Goal: Task Accomplishment & Management: Use online tool/utility

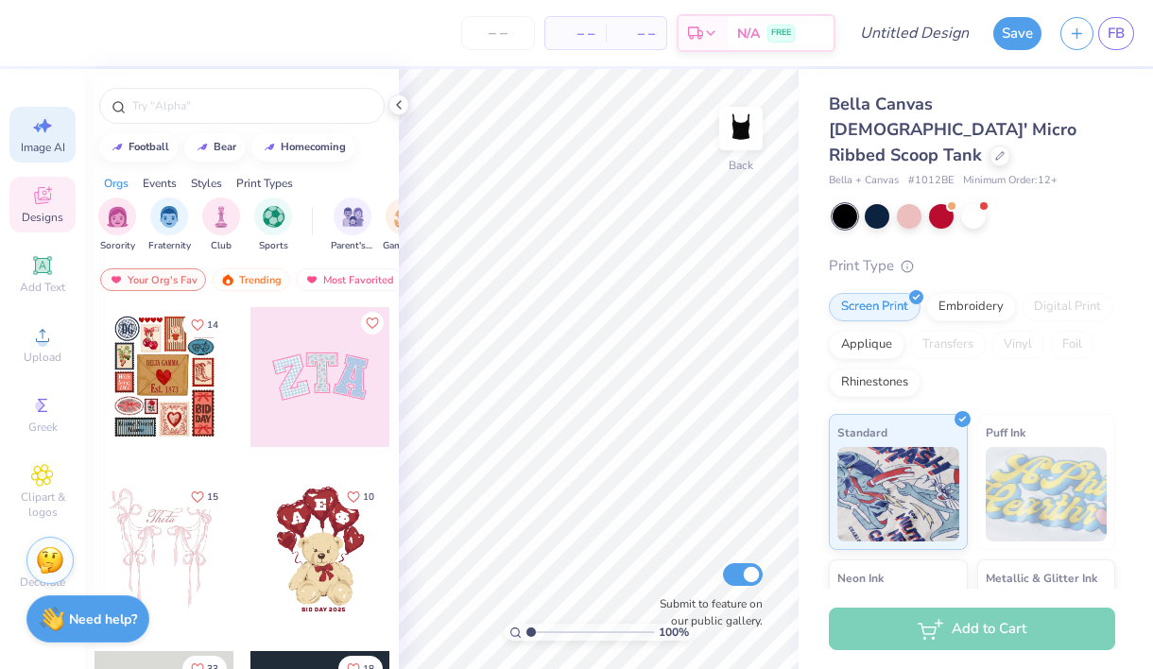
click at [46, 134] on icon at bounding box center [42, 125] width 23 height 23
select select "4"
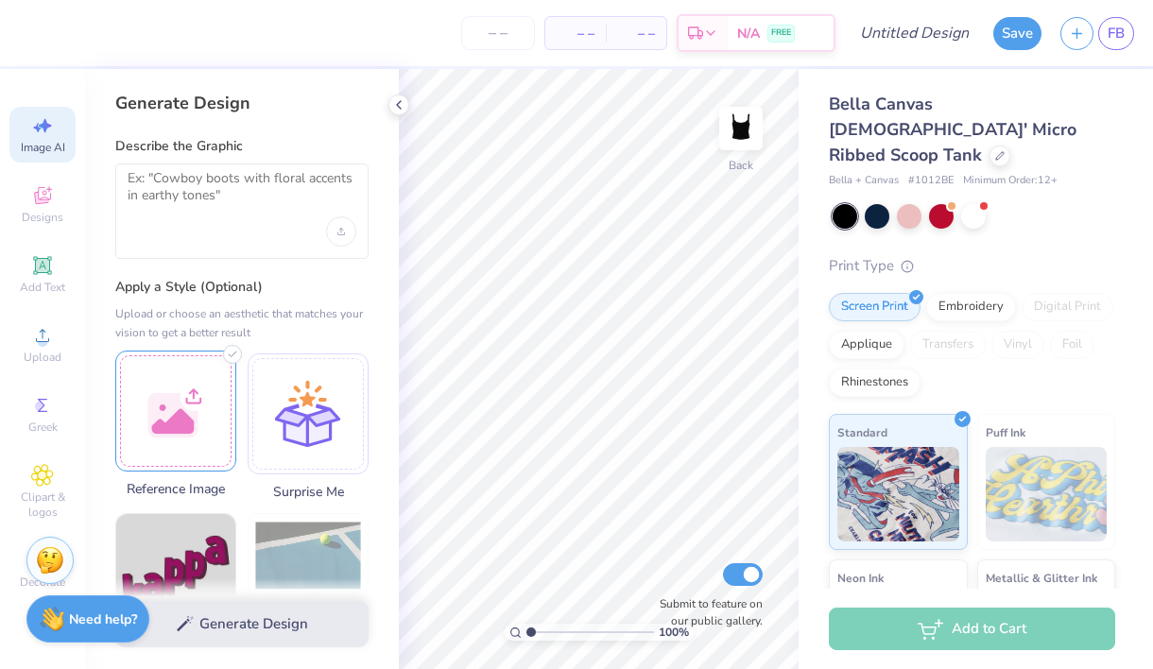
click at [152, 399] on div at bounding box center [175, 411] width 121 height 121
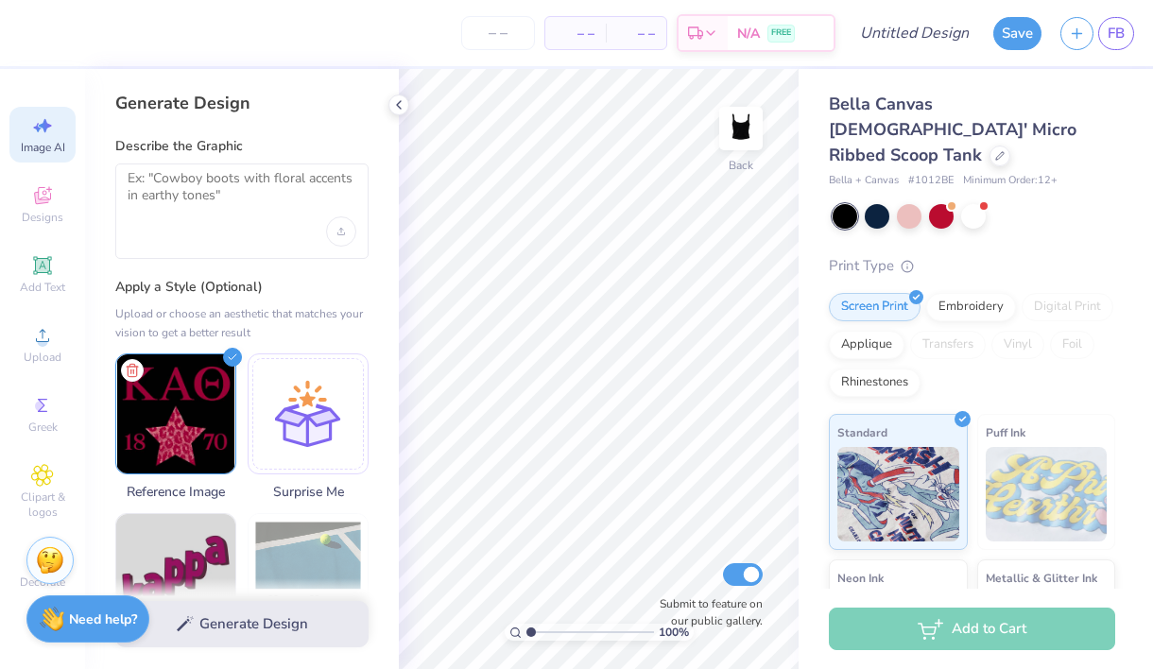
click at [205, 167] on div at bounding box center [241, 211] width 253 height 95
click at [174, 177] on textarea at bounding box center [242, 193] width 229 height 47
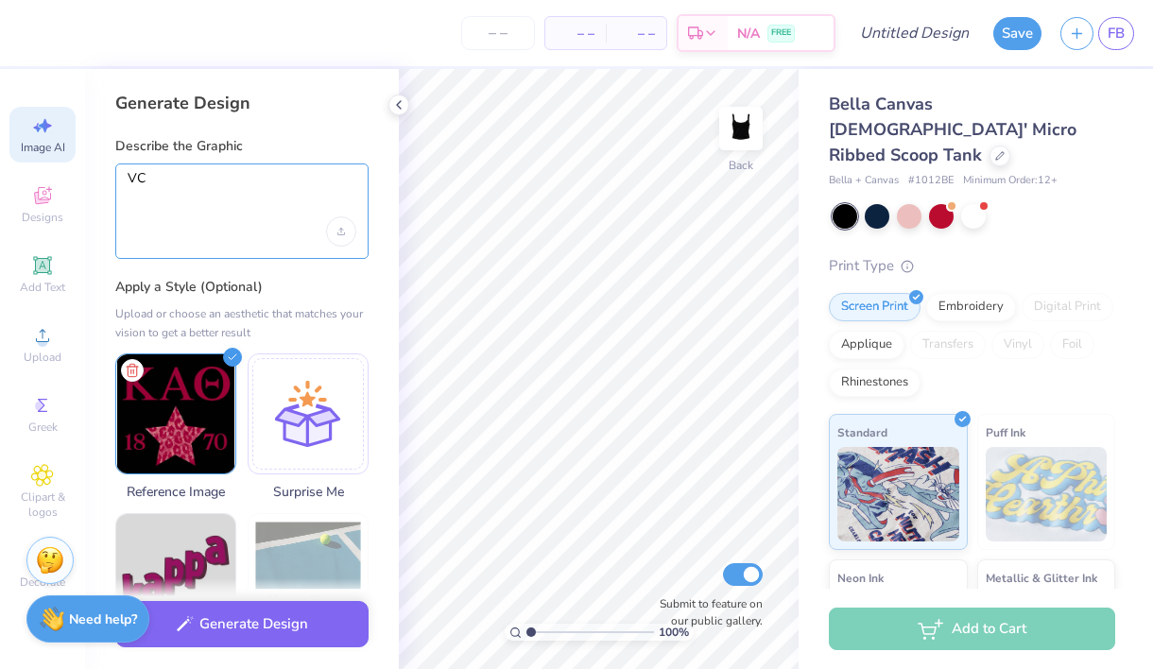
type textarea "V"
paste textarea "some feedback I got was majority was looking for white tank, and to make the ch…"
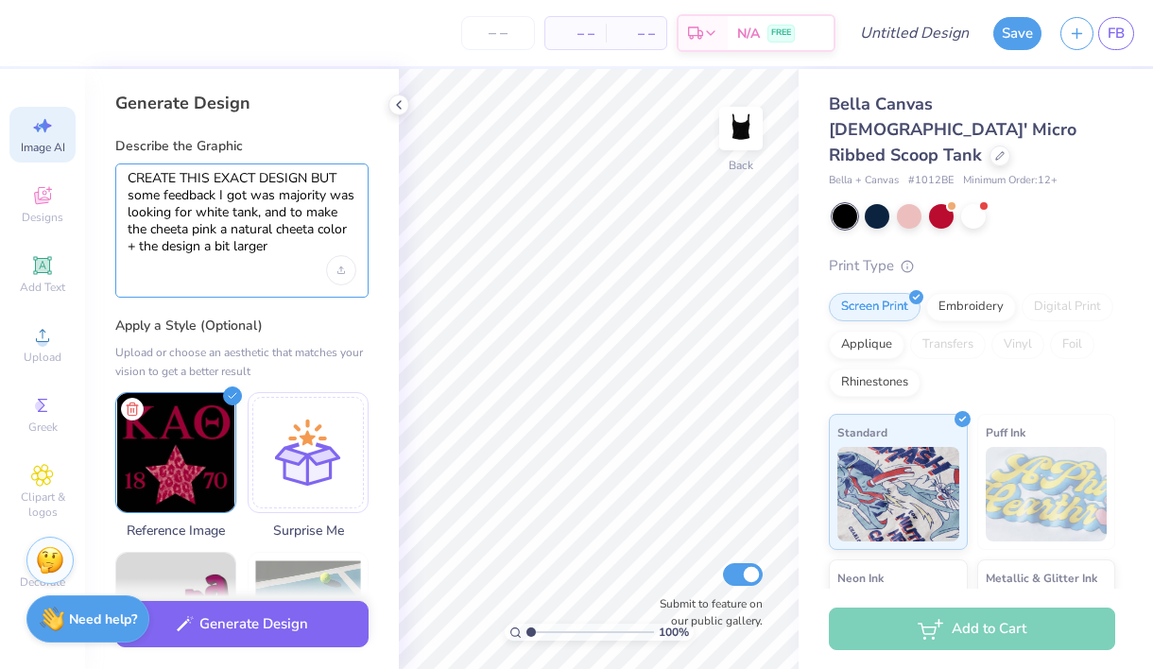
drag, startPoint x: 305, startPoint y: 211, endPoint x: 131, endPoint y: 199, distance: 174.4
click at [131, 199] on textarea "CREATE THIS EXACT DESIGN BUT some feedback I got was majority was looking for w…" at bounding box center [242, 213] width 229 height 86
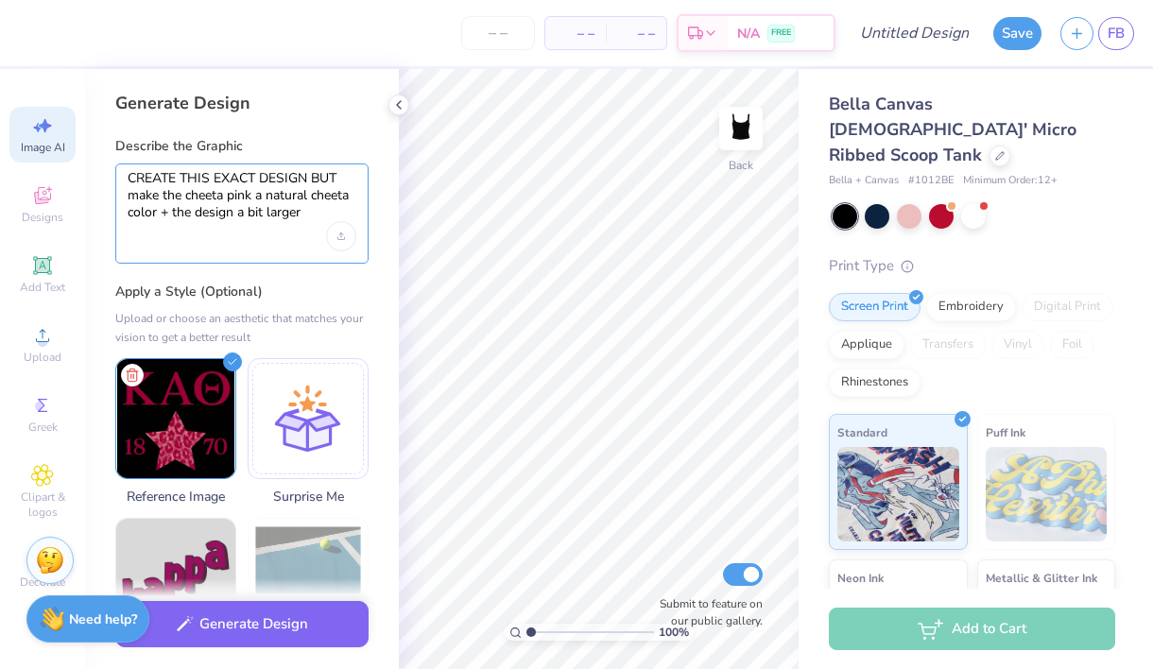
click at [199, 195] on textarea "CREATE THIS EXACT DESIGN BUT make the cheeta pink a natural cheeta color + the …" at bounding box center [242, 196] width 229 height 52
click at [220, 197] on textarea "CREATE THIS EXACT DESIGN BUT make the cheeta pink a natural cheeta color + the …" at bounding box center [242, 196] width 229 height 52
click at [228, 198] on textarea "CREATE THIS EXACT DESIGN BUT make the cheeta pink a natural cheeta color + the …" at bounding box center [242, 196] width 229 height 52
click at [226, 198] on textarea "CREATE THIS EXACT DESIGN BUT make the cheeta pink a natural cheeta color + the …" at bounding box center [242, 196] width 229 height 52
click at [166, 212] on textarea "CREATE THIS EXACT DESIGN BUT make the cheetah pink a natural cheeta color + the…" at bounding box center [242, 196] width 229 height 52
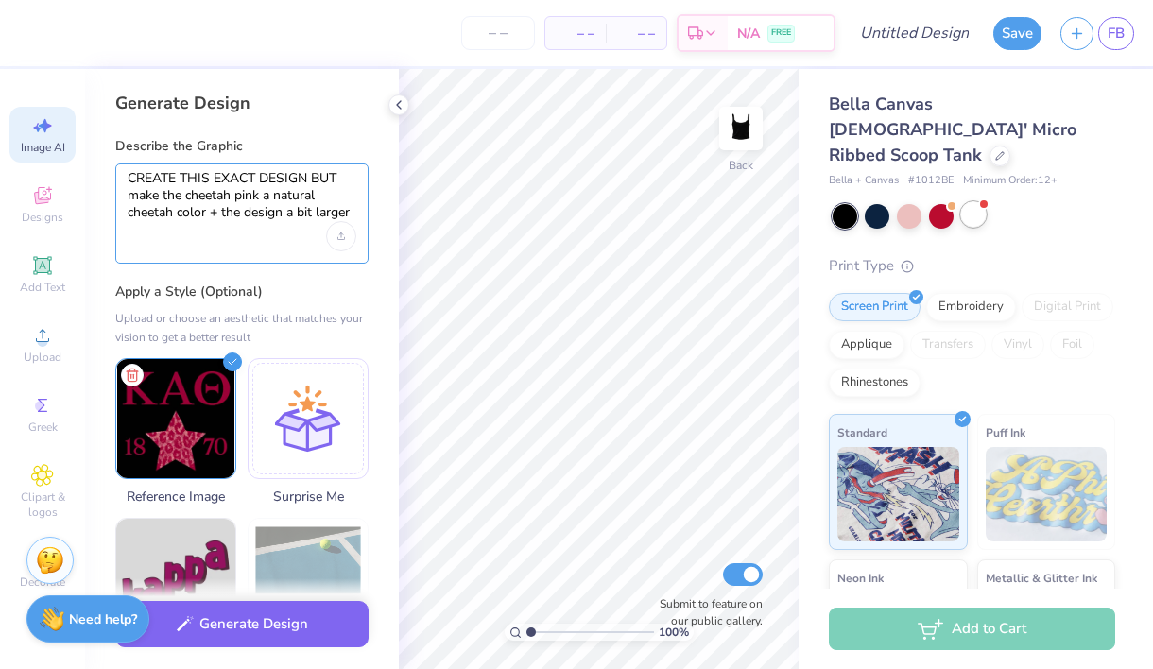
type textarea "CREATE THIS EXACT DESIGN BUT make the cheetah pink a natural cheetah color + th…"
click at [966, 202] on div at bounding box center [974, 214] width 25 height 25
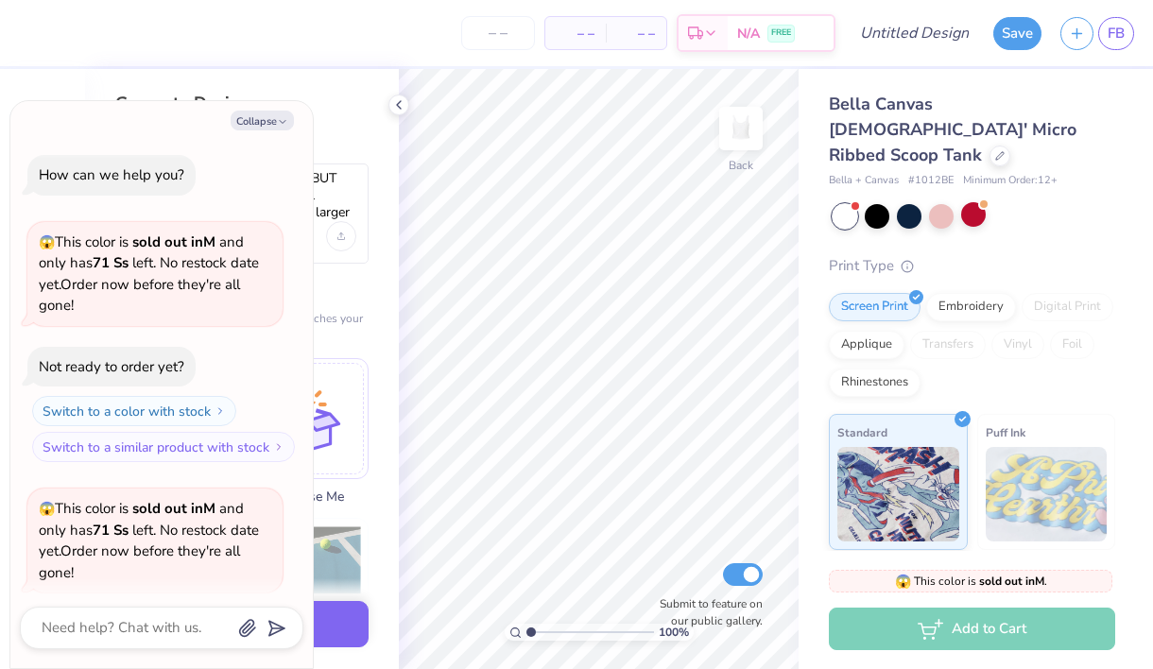
scroll to position [147, 0]
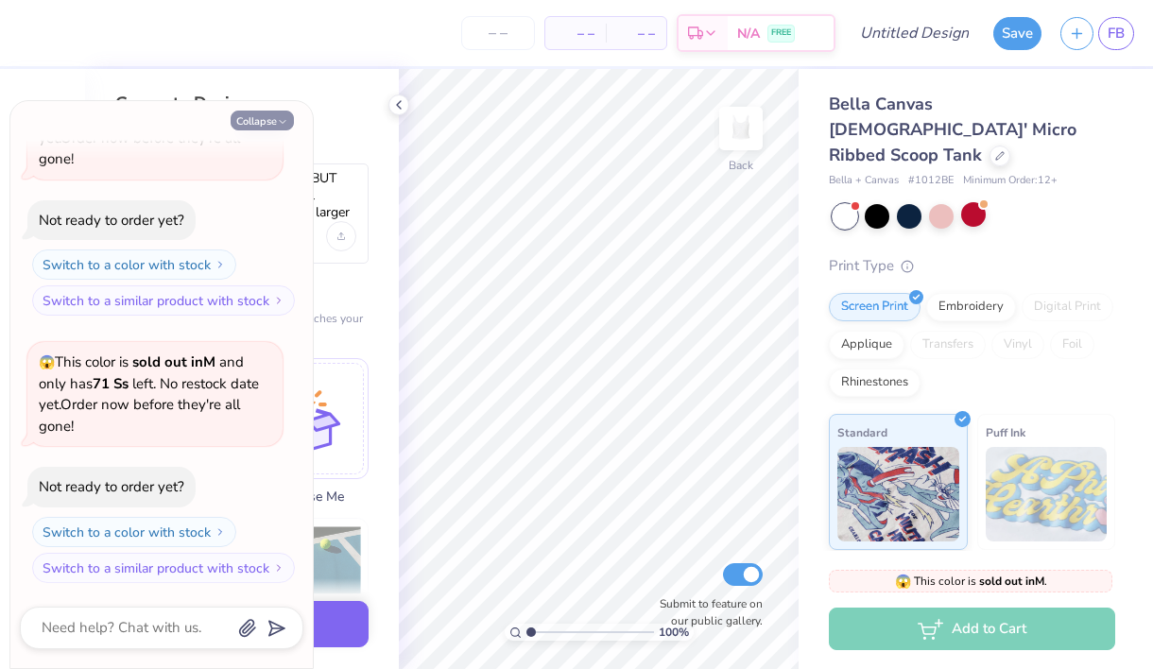
click at [265, 121] on button "Collapse" at bounding box center [262, 121] width 63 height 20
type textarea "x"
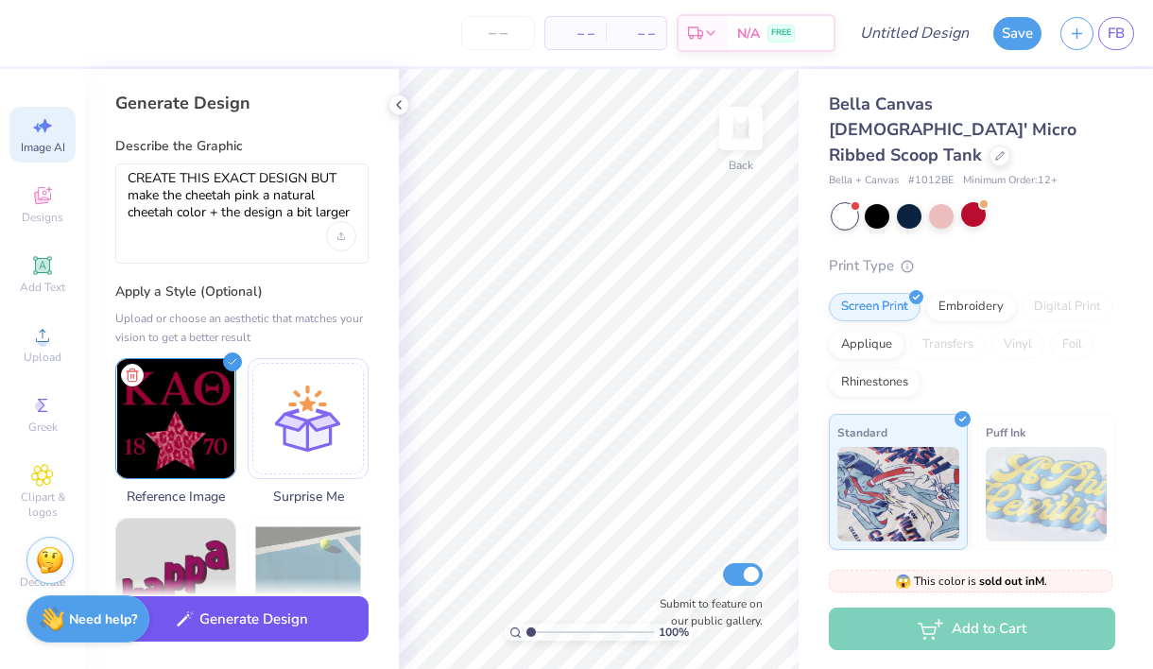
click at [226, 620] on button "Generate Design" at bounding box center [241, 620] width 253 height 46
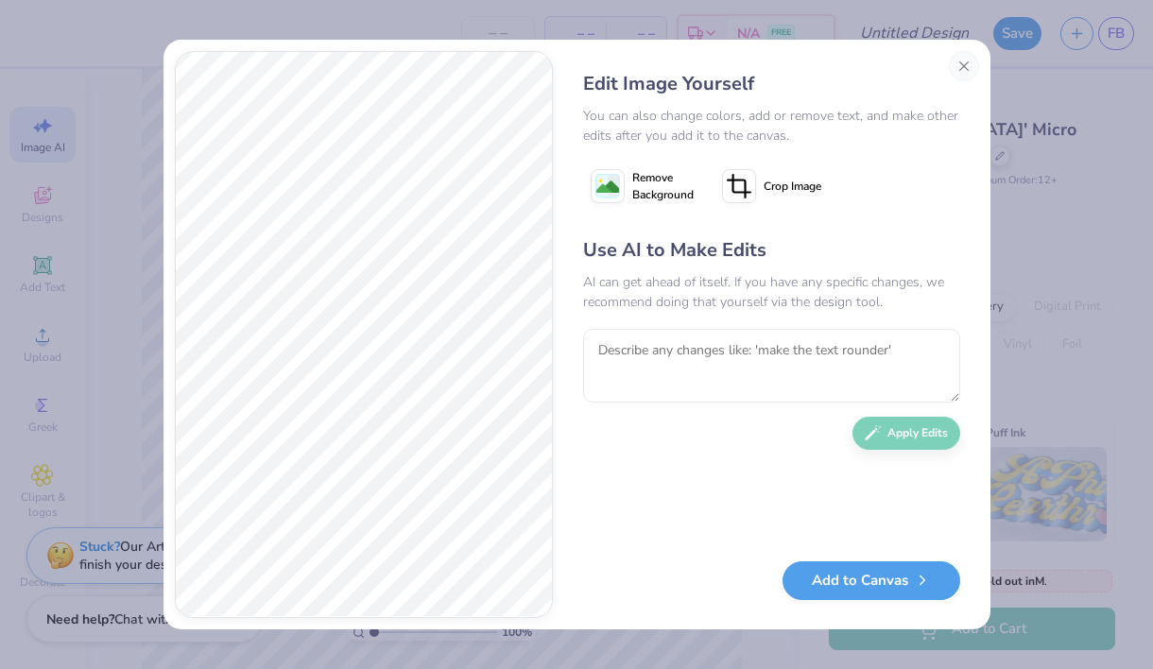
click at [742, 197] on icon at bounding box center [739, 186] width 34 height 34
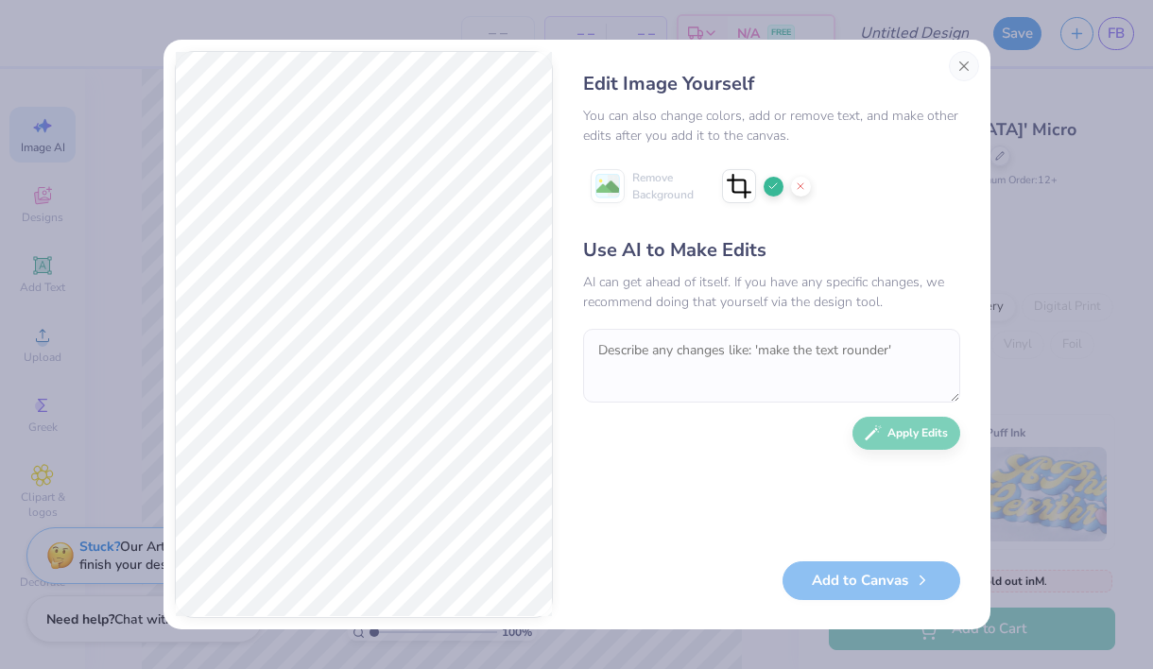
click at [771, 181] on icon at bounding box center [773, 186] width 11 height 11
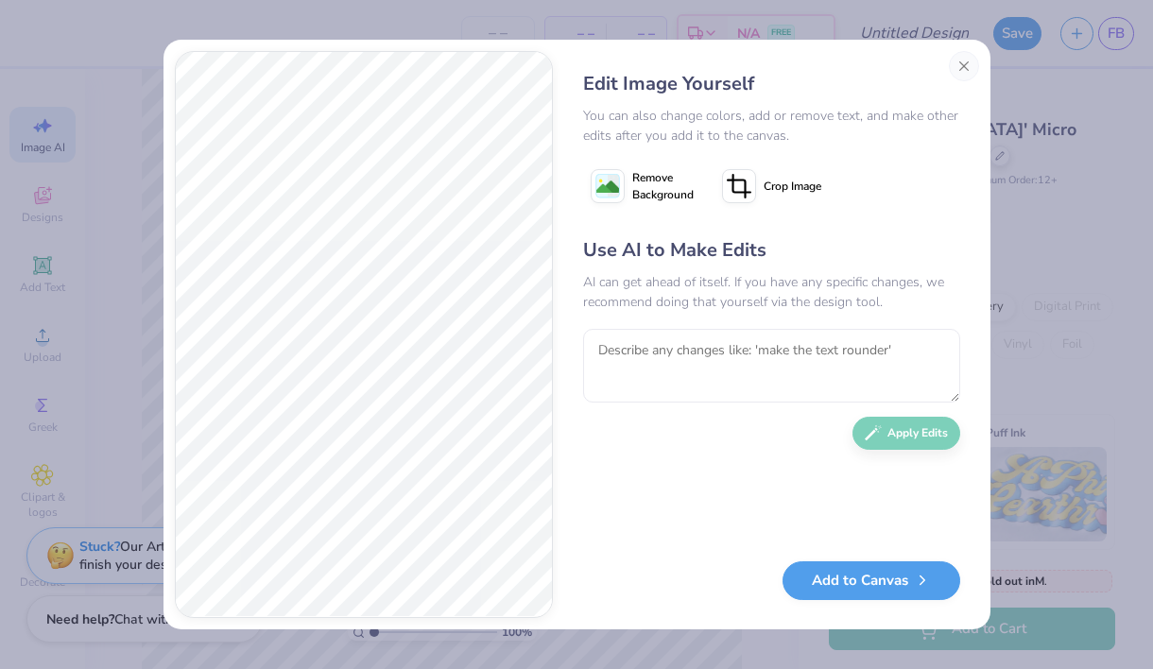
click at [744, 182] on icon at bounding box center [736, 189] width 17 height 17
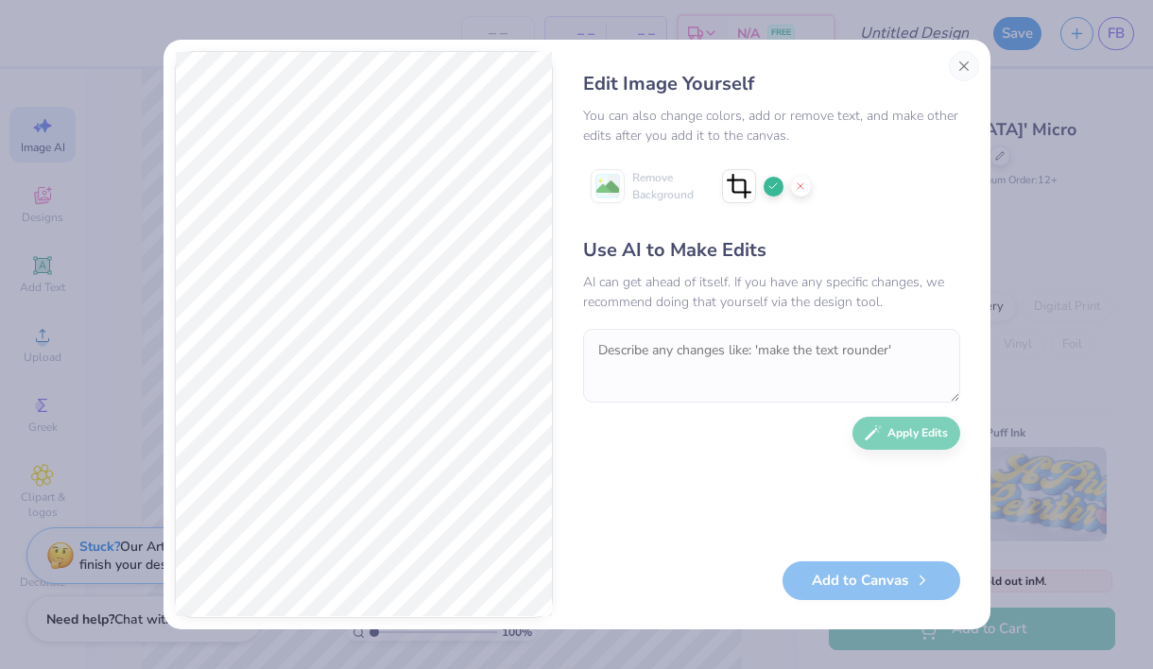
click at [771, 186] on icon at bounding box center [773, 186] width 11 height 11
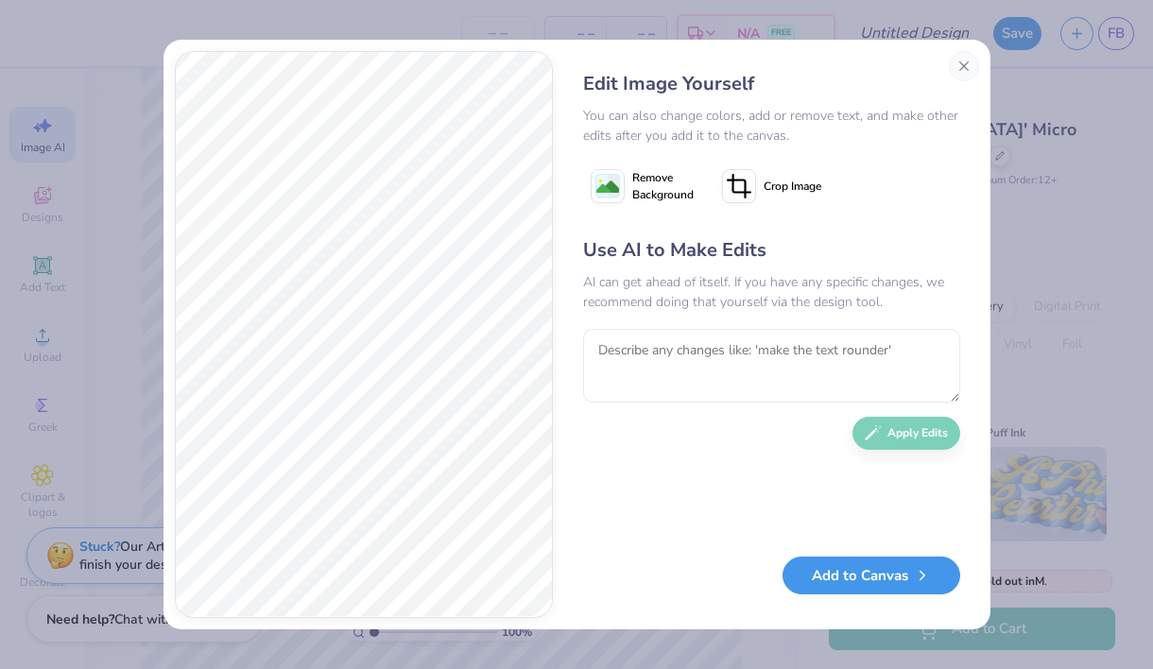
click at [871, 580] on button "Add to Canvas" at bounding box center [872, 576] width 178 height 39
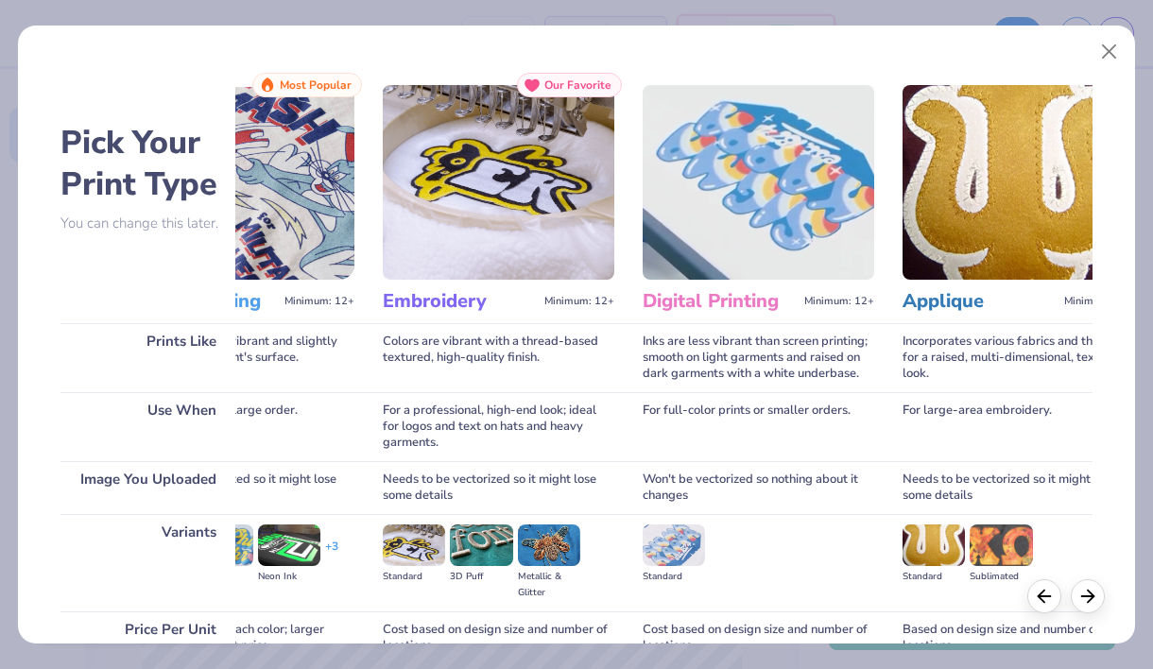
scroll to position [179, 0]
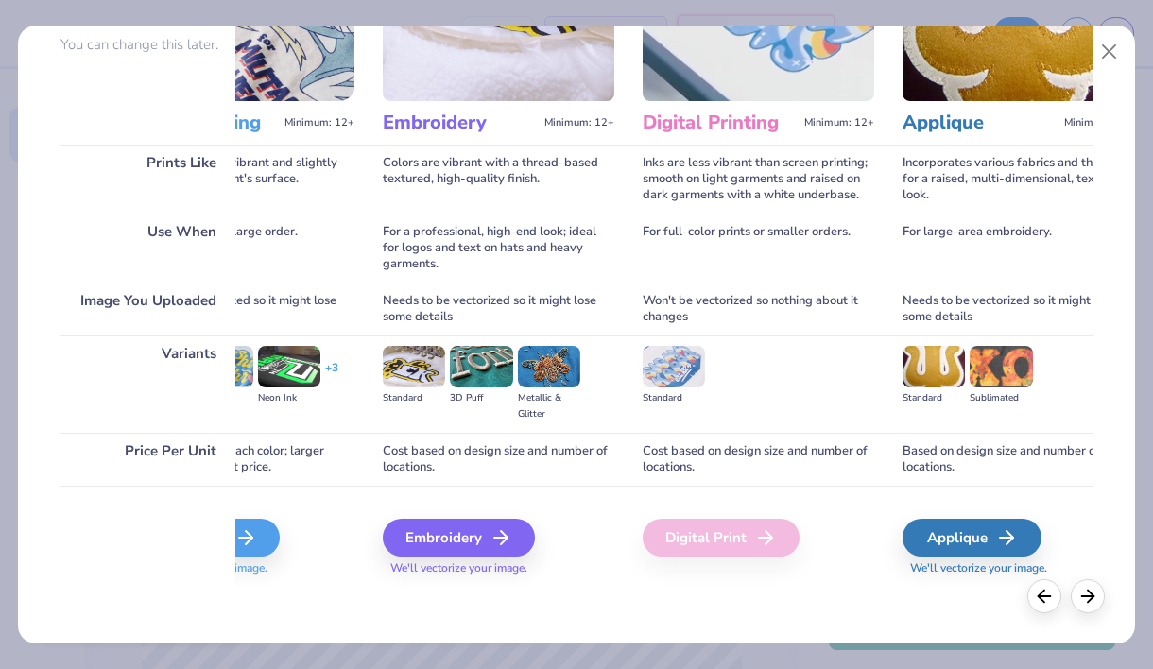
click at [737, 541] on div "Digital Print" at bounding box center [721, 538] width 157 height 38
click at [734, 63] on img at bounding box center [759, 3] width 232 height 195
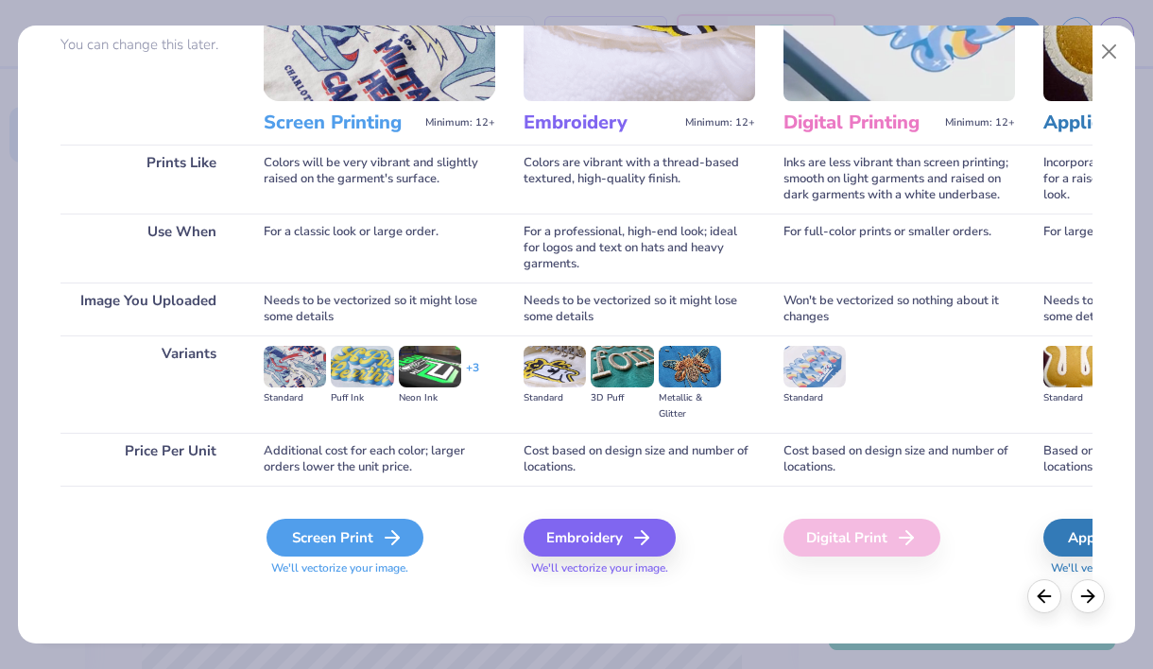
click at [334, 539] on div "Screen Print" at bounding box center [345, 538] width 157 height 38
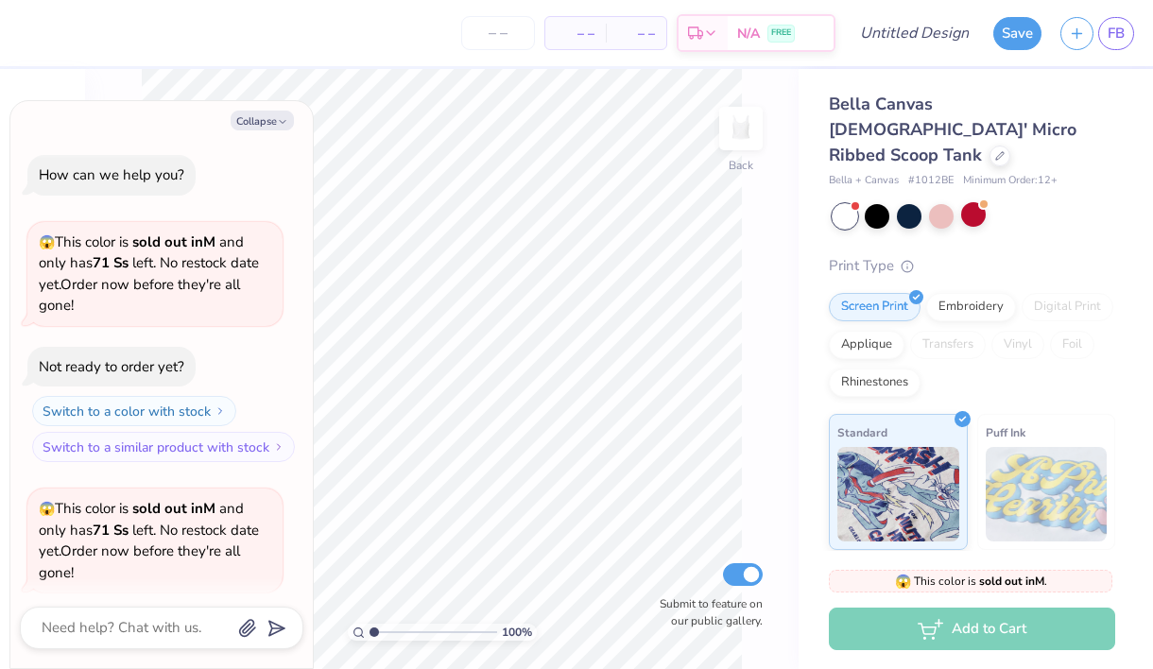
scroll to position [219, 0]
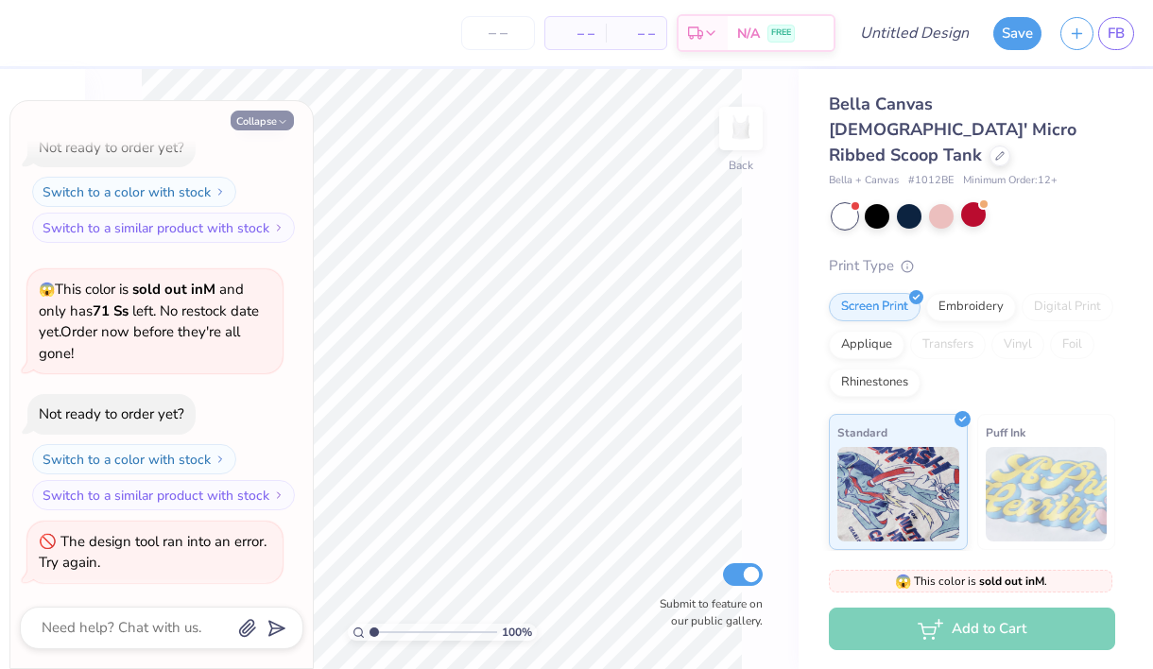
click at [257, 113] on button "Collapse" at bounding box center [262, 121] width 63 height 20
type textarea "x"
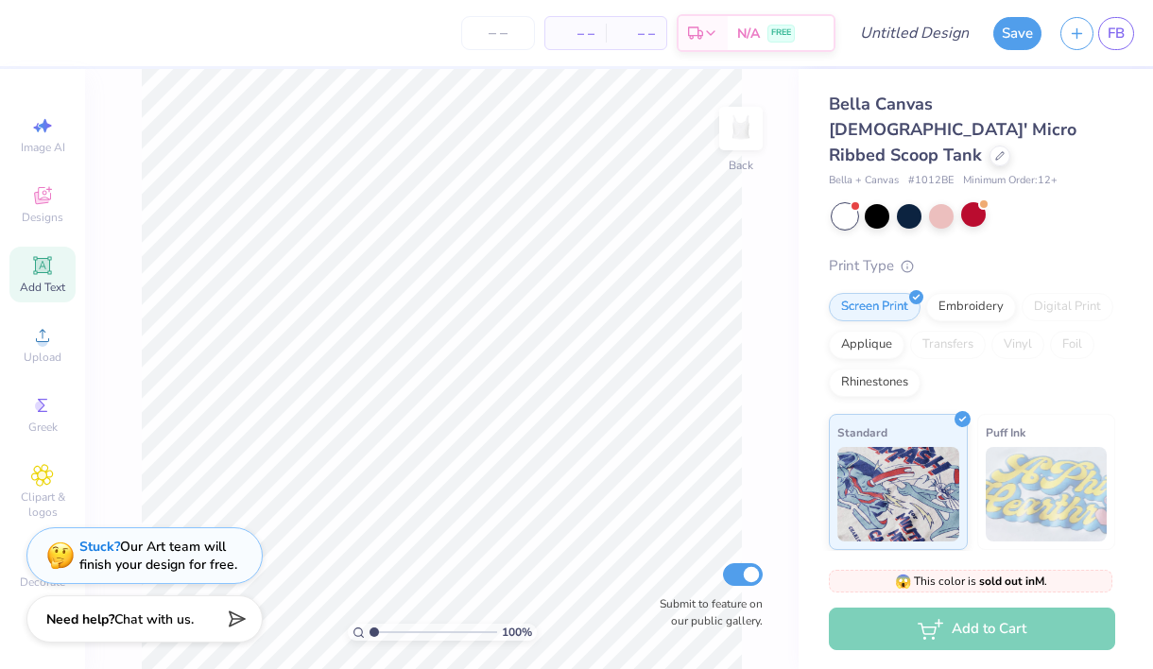
click at [46, 283] on span "Add Text" at bounding box center [42, 287] width 45 height 15
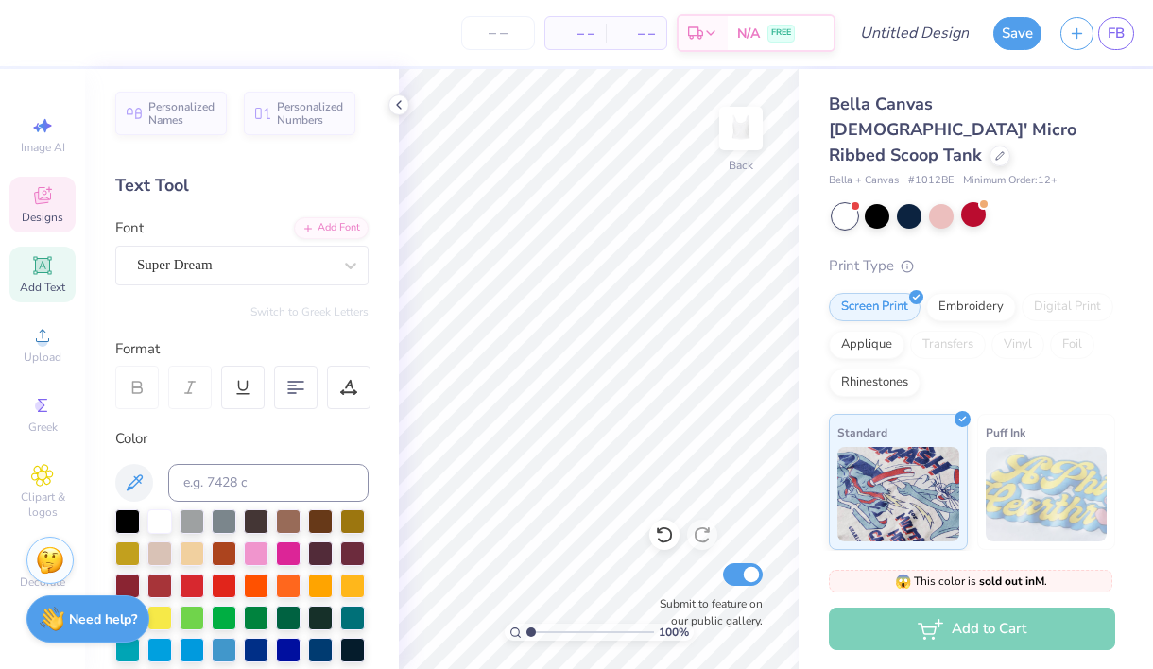
click at [38, 195] on icon at bounding box center [42, 195] width 17 height 17
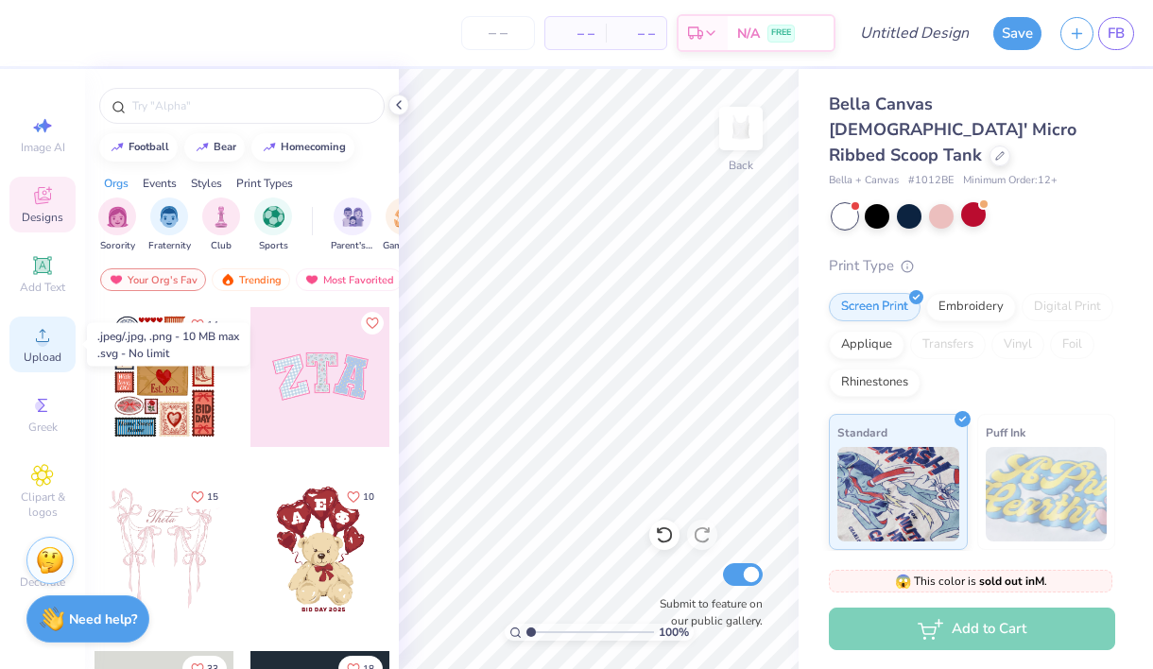
click at [40, 349] on div "Upload" at bounding box center [42, 345] width 66 height 56
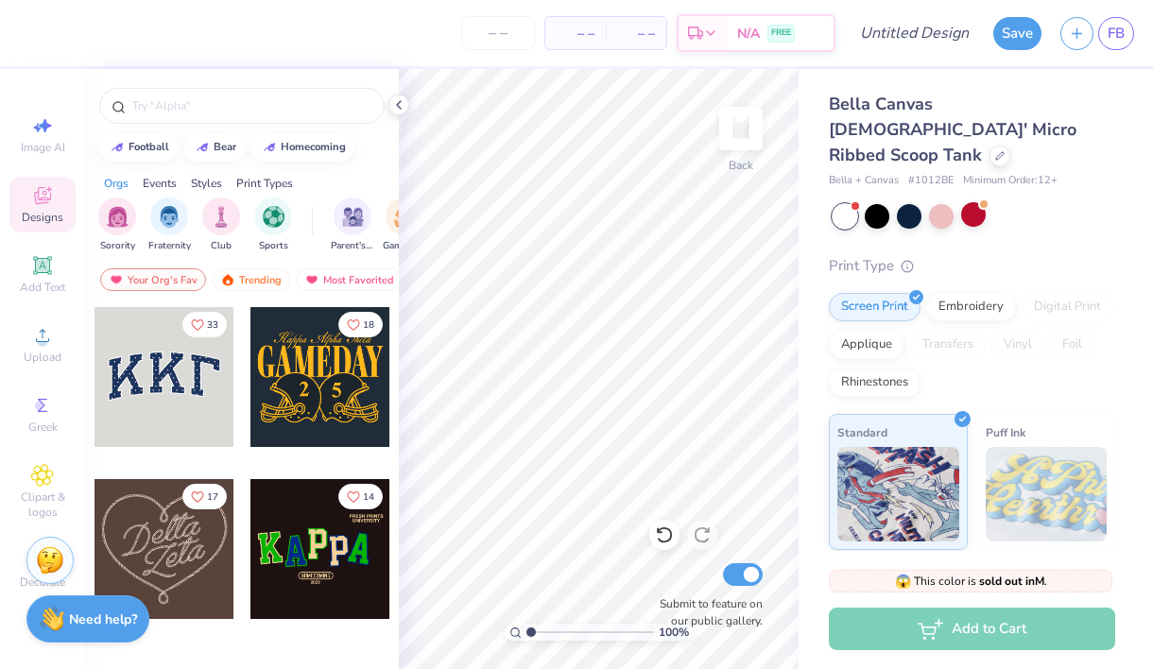
scroll to position [0, 0]
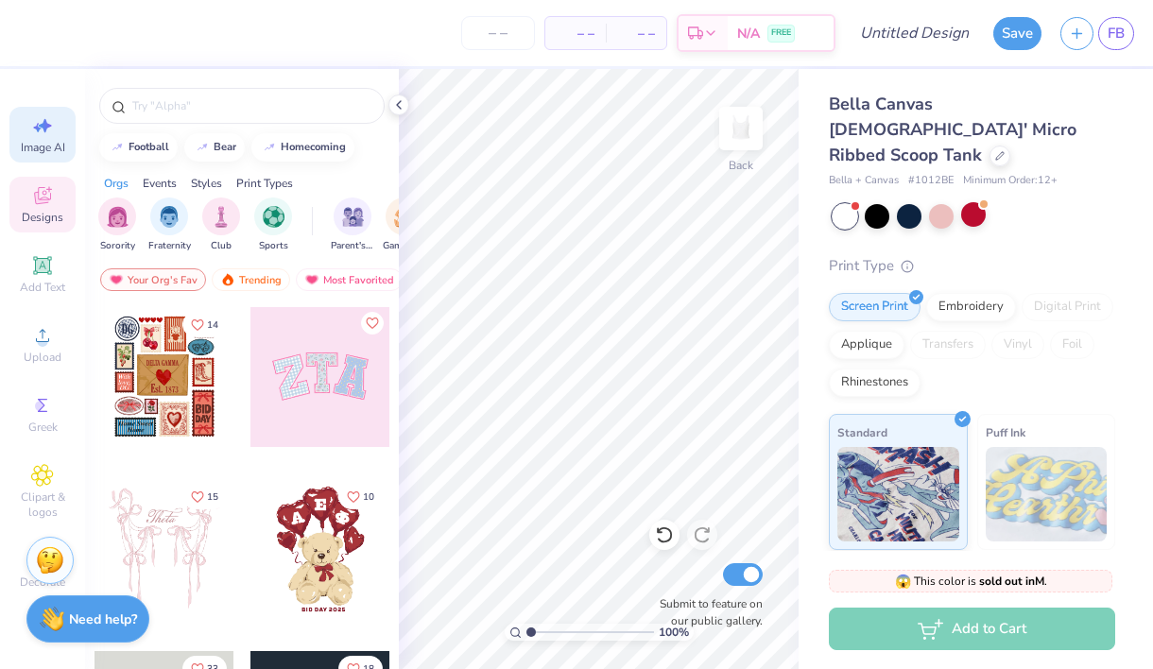
click at [40, 129] on icon at bounding box center [37, 127] width 9 height 9
select select "4"
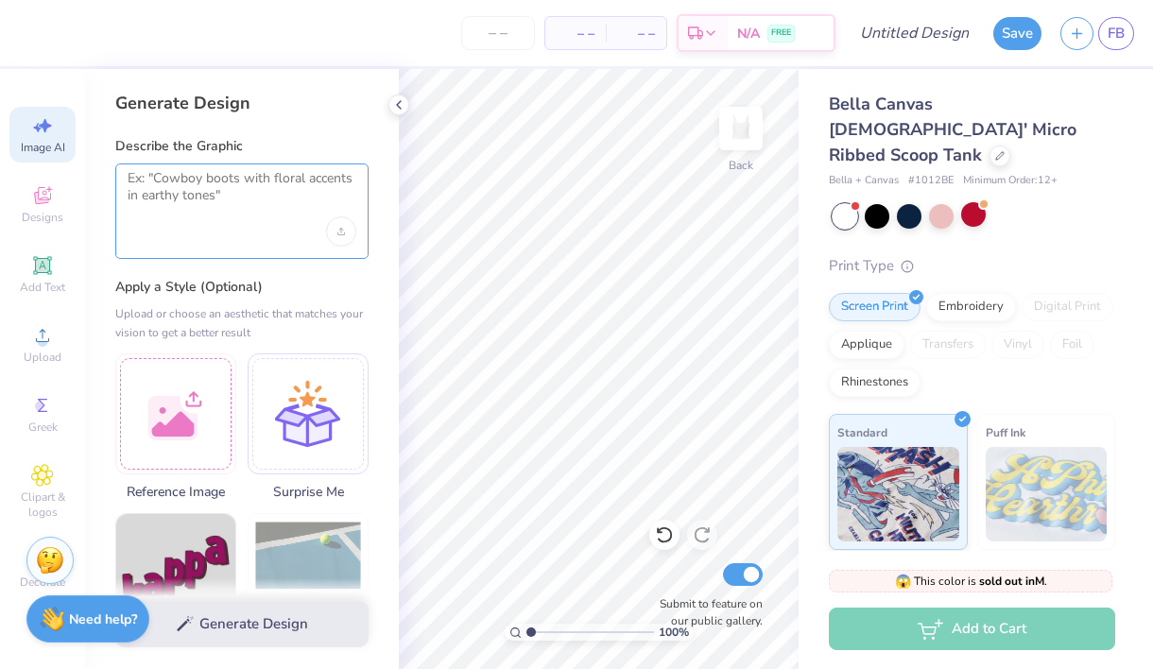
click at [198, 204] on textarea at bounding box center [242, 193] width 229 height 47
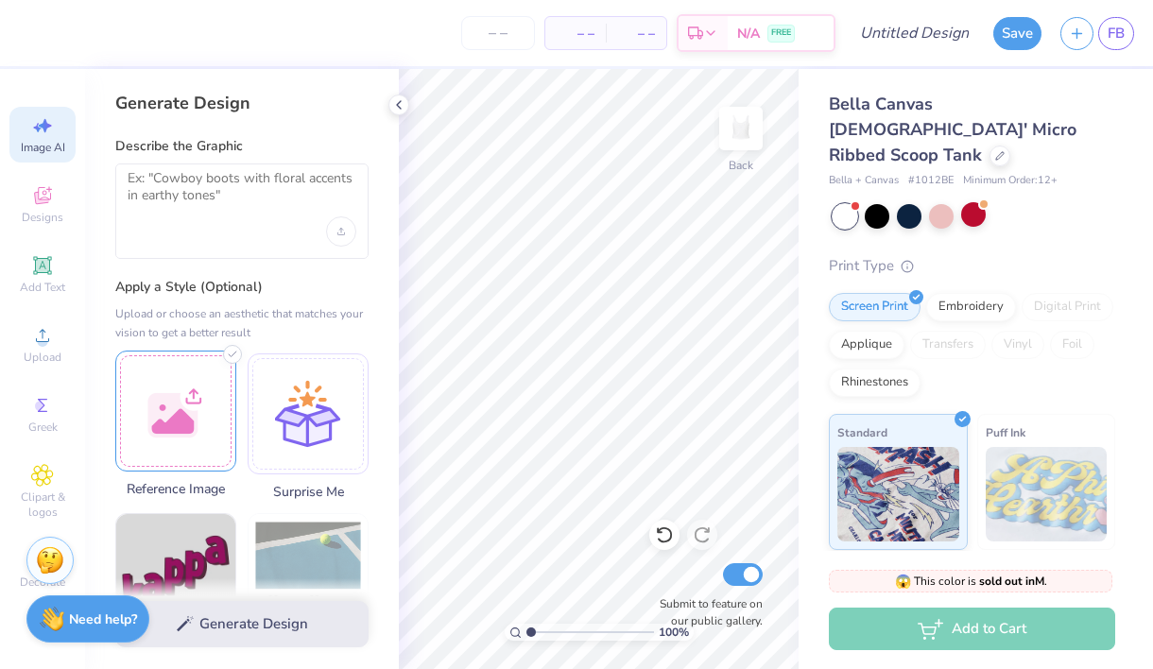
click at [165, 375] on div at bounding box center [175, 411] width 121 height 121
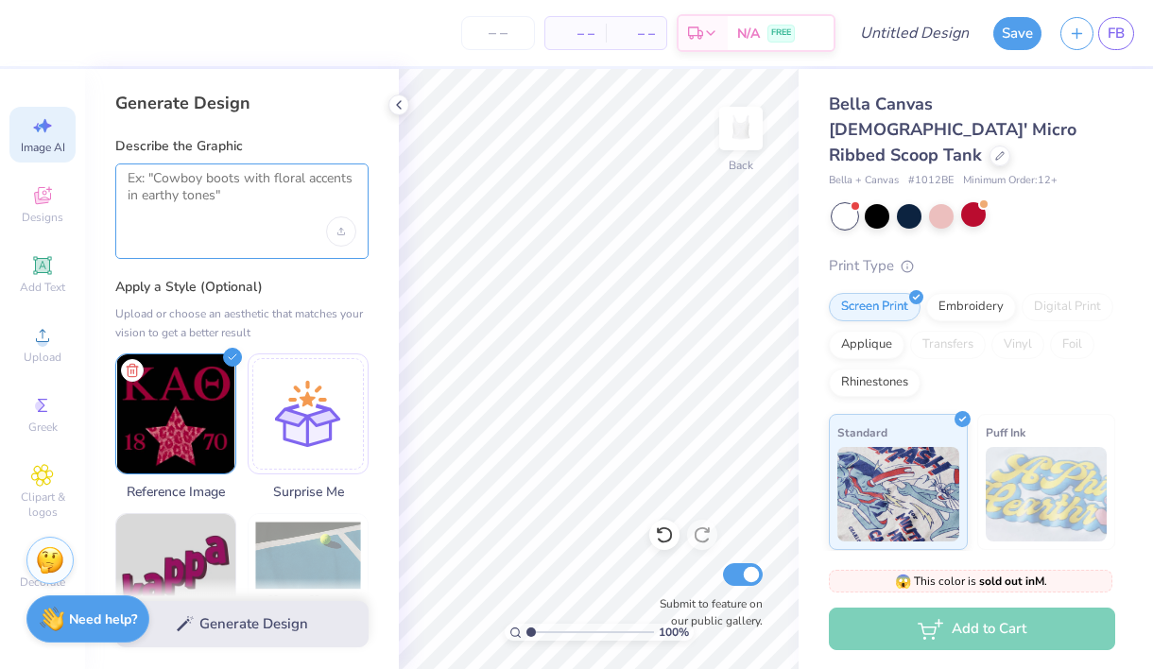
click at [203, 179] on textarea at bounding box center [242, 193] width 229 height 47
paste textarea "some feedback I got was majority was looking for white tank, and to make the ch…"
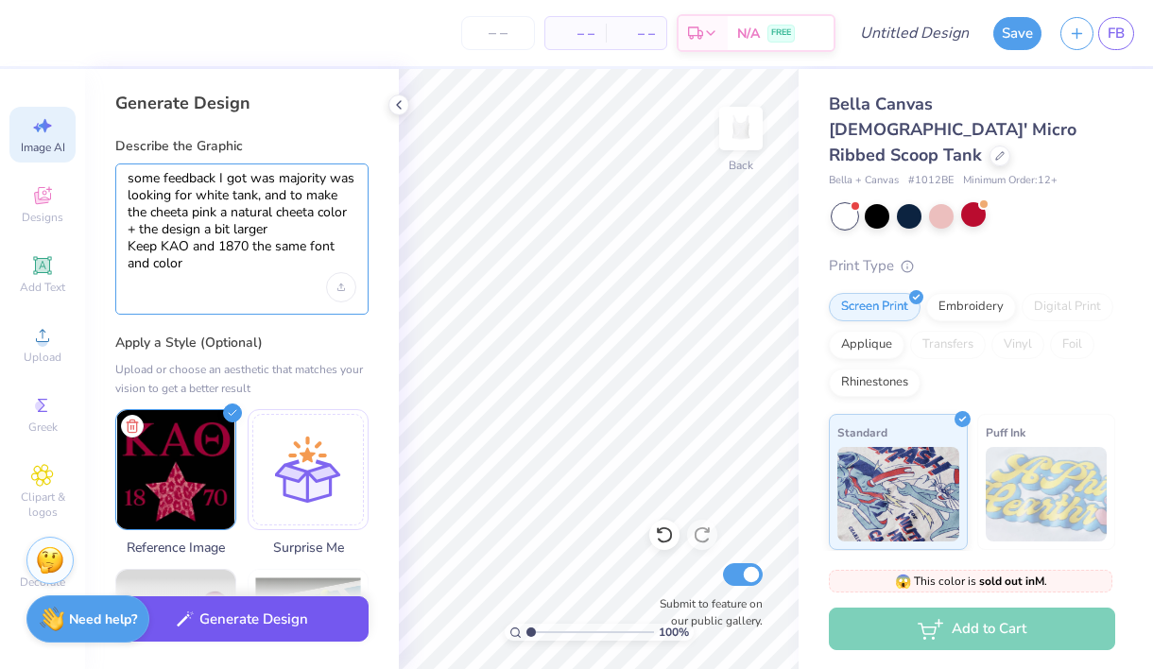
type textarea "some feedback I got was majority was looking for white tank, and to make the ch…"
click at [210, 613] on button "Generate Design" at bounding box center [241, 620] width 253 height 46
